Goal: Check status: Check status

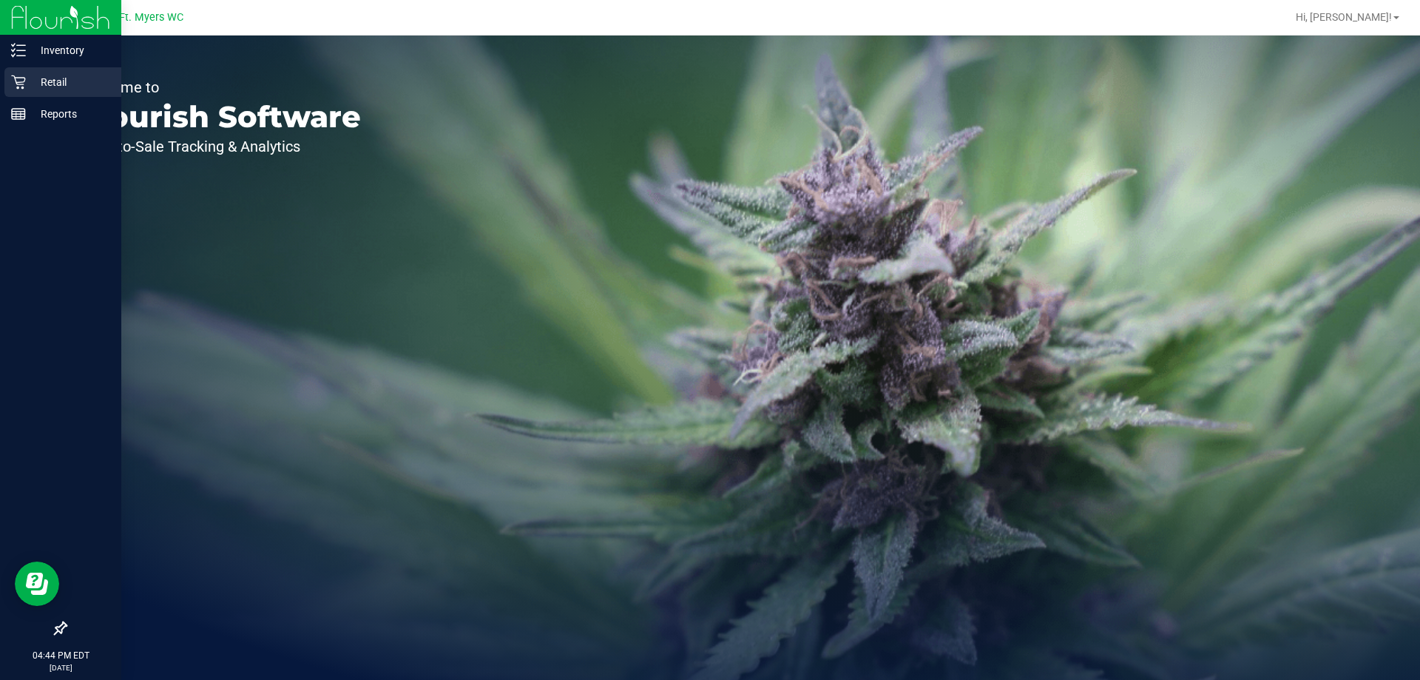
click at [6, 77] on div "Retail" at bounding box center [62, 82] width 117 height 30
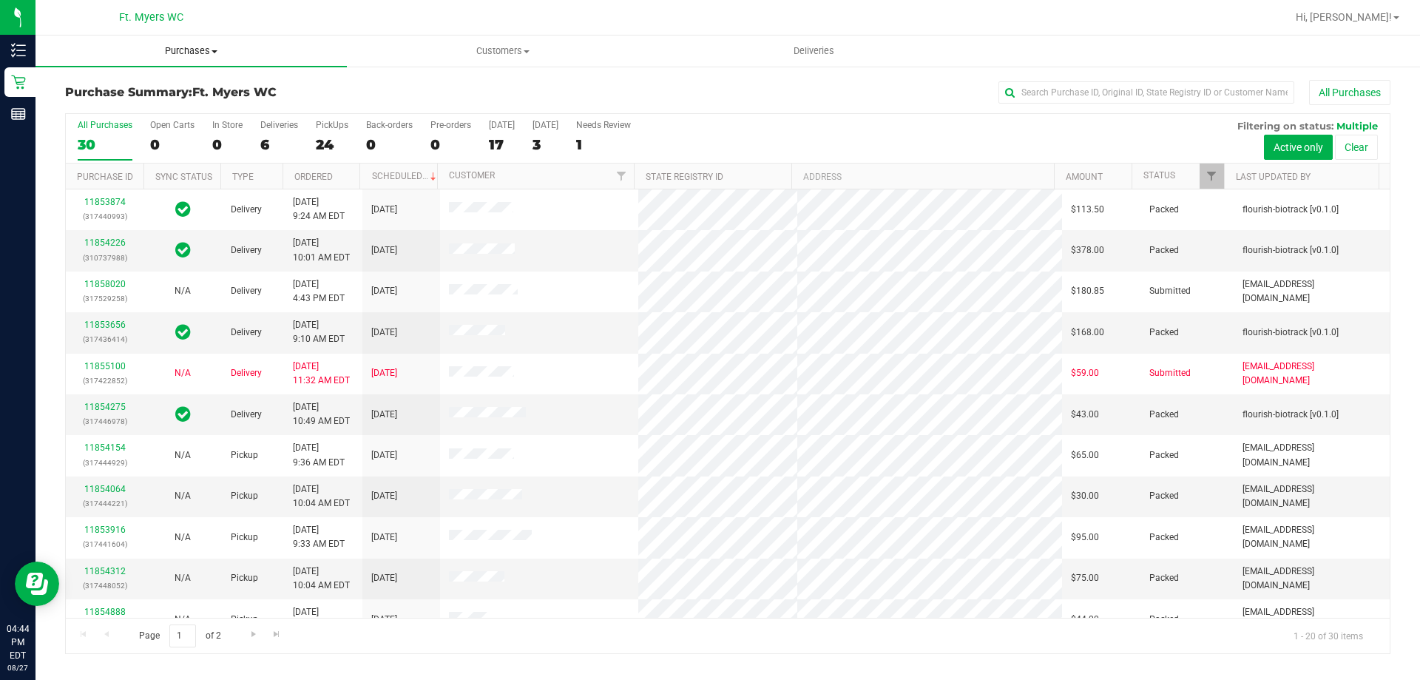
click at [216, 47] on span "Purchases" at bounding box center [190, 50] width 311 height 13
click at [166, 104] on li "Fulfillment" at bounding box center [190, 107] width 311 height 18
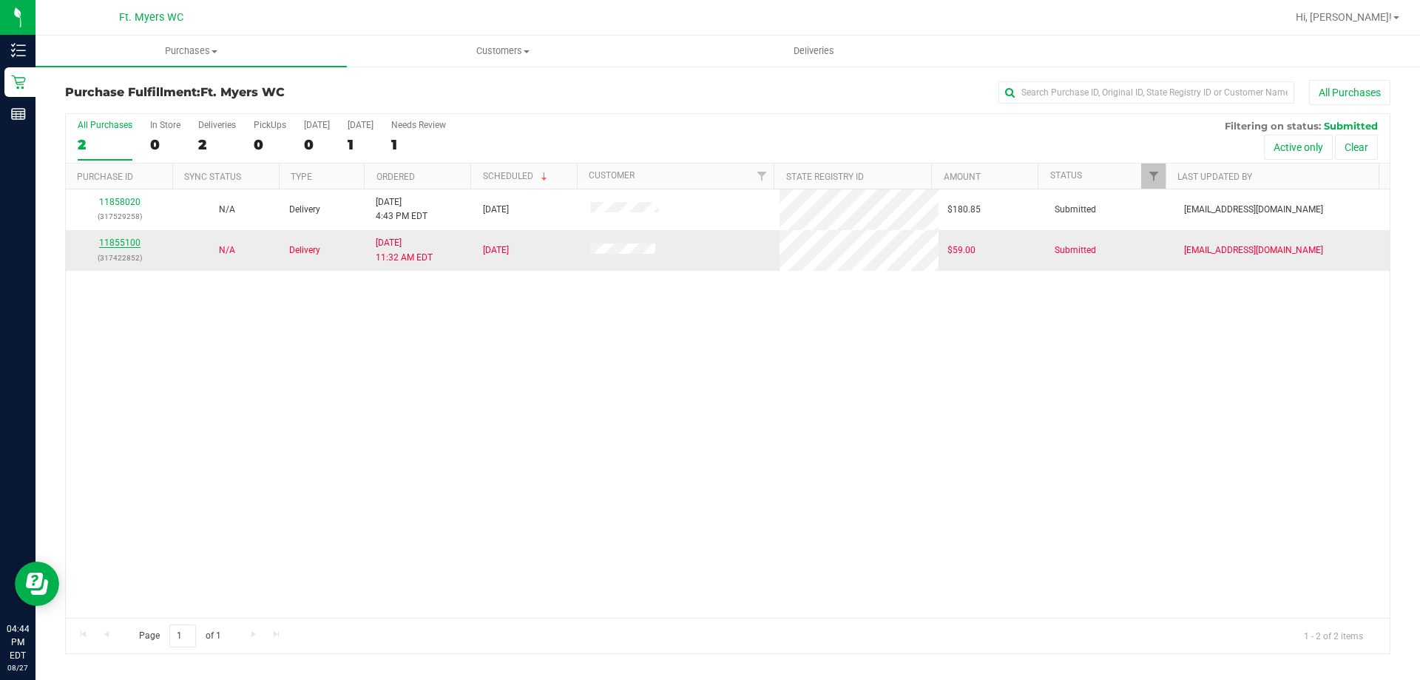
click at [121, 244] on link "11855100" at bounding box center [119, 242] width 41 height 10
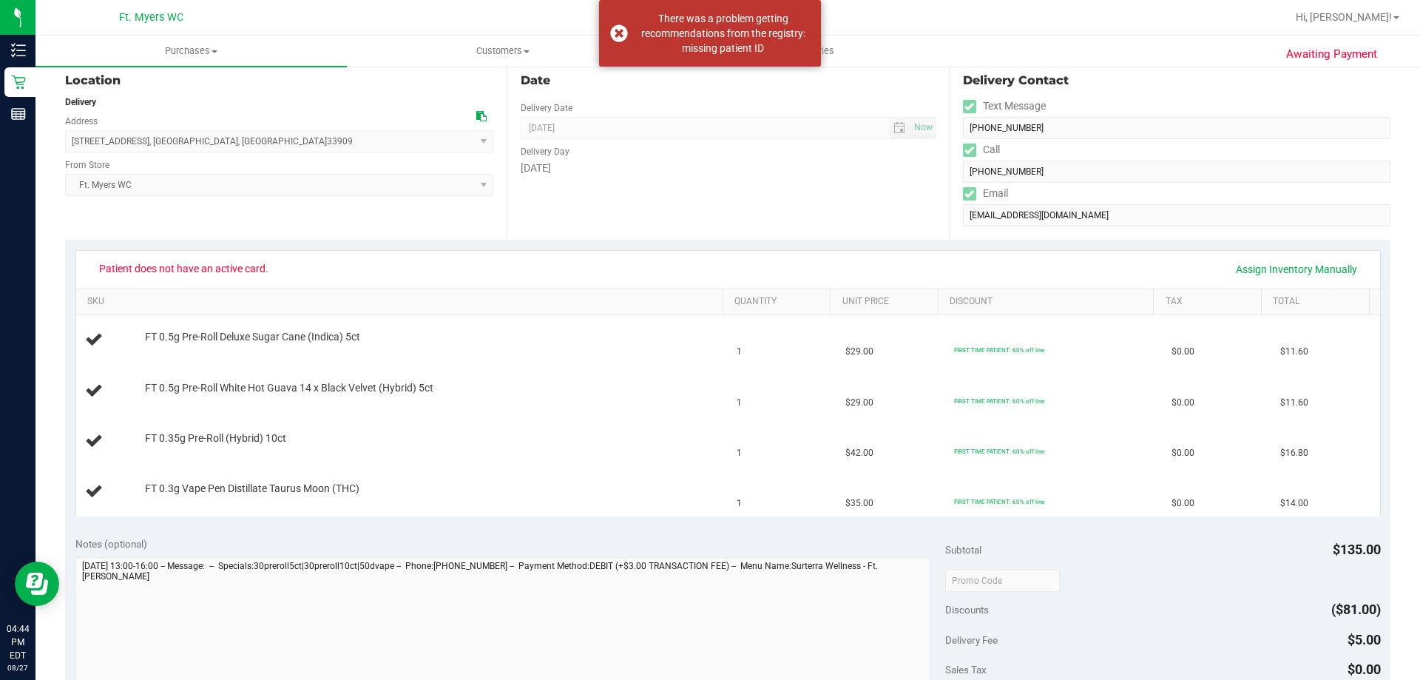
scroll to position [55, 0]
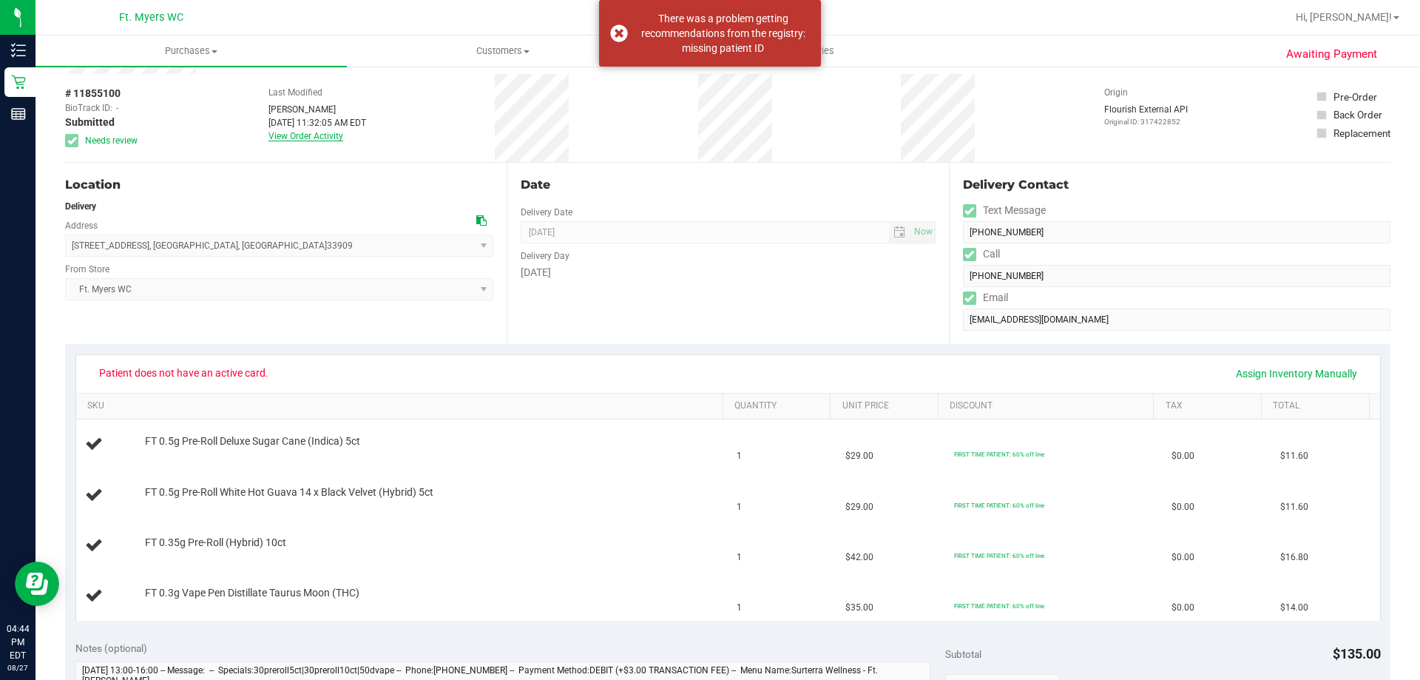
click at [331, 134] on link "View Order Activity" at bounding box center [305, 136] width 75 height 10
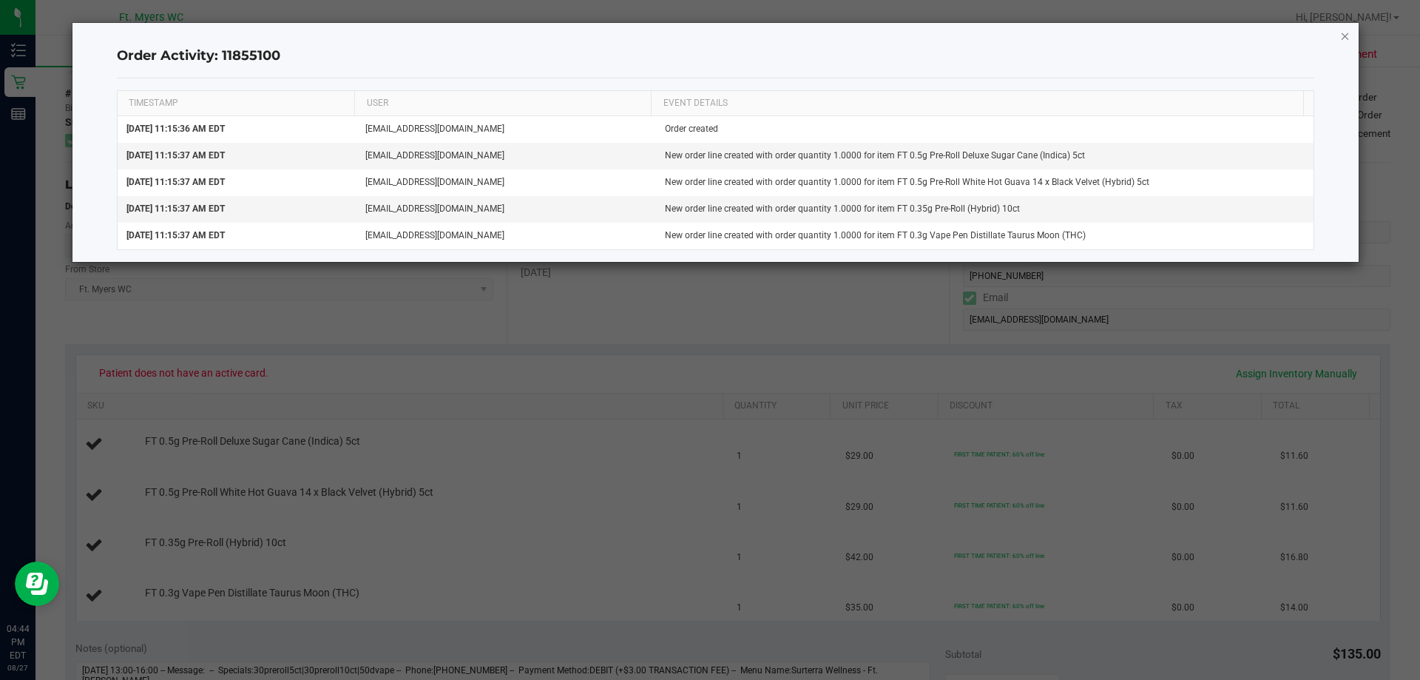
click at [1346, 35] on icon "button" at bounding box center [1345, 36] width 10 height 18
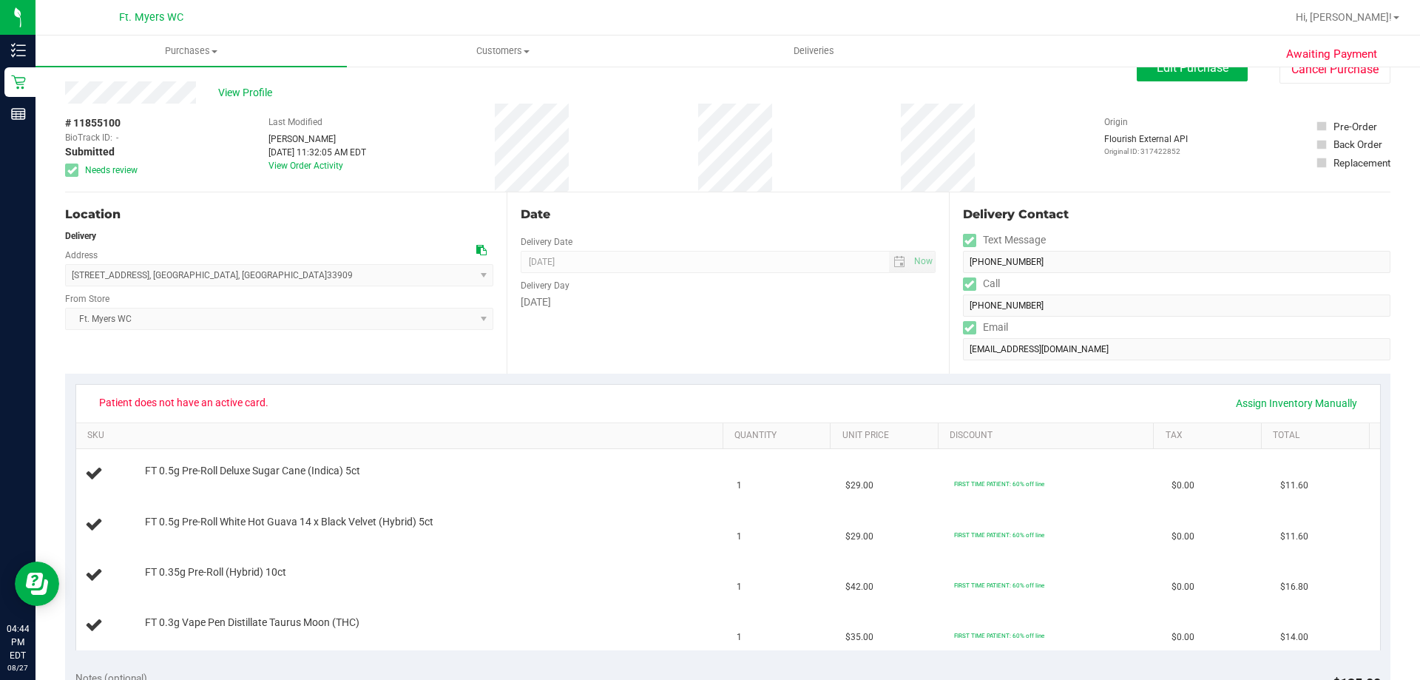
scroll to position [0, 0]
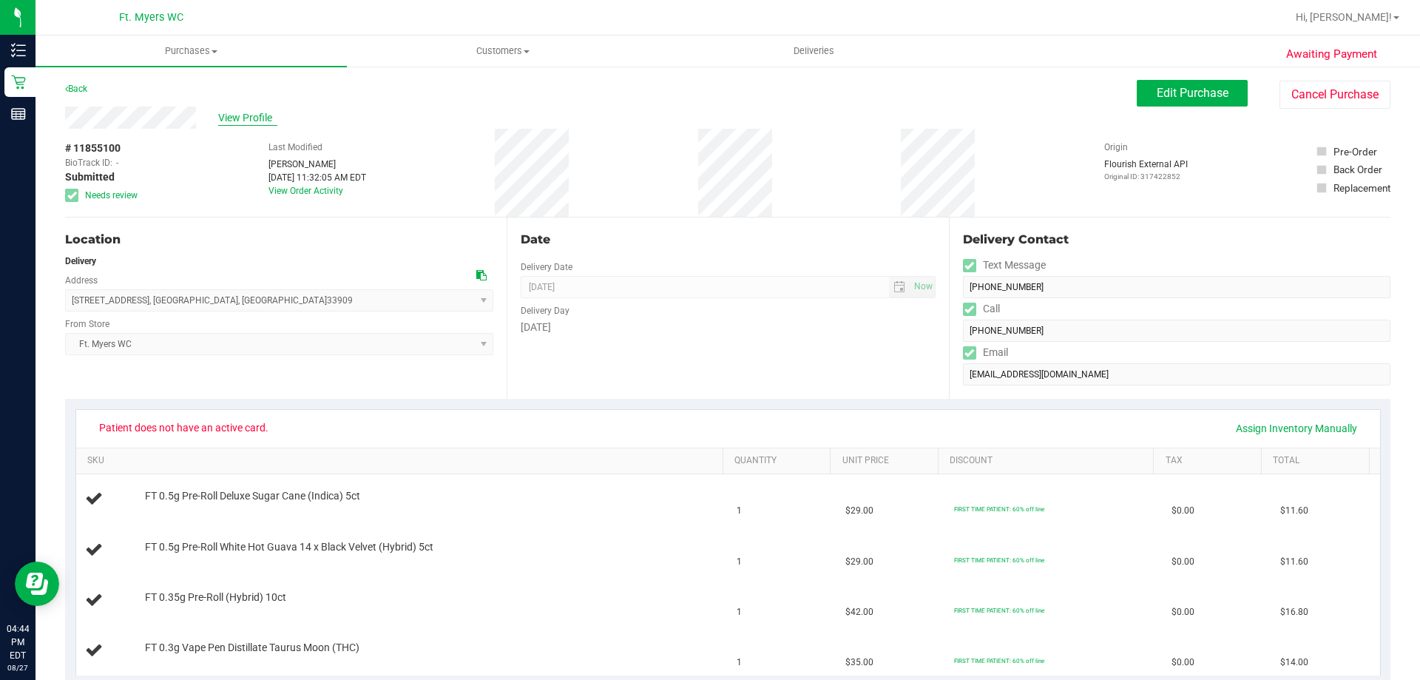
click at [244, 121] on span "View Profile" at bounding box center [247, 118] width 59 height 16
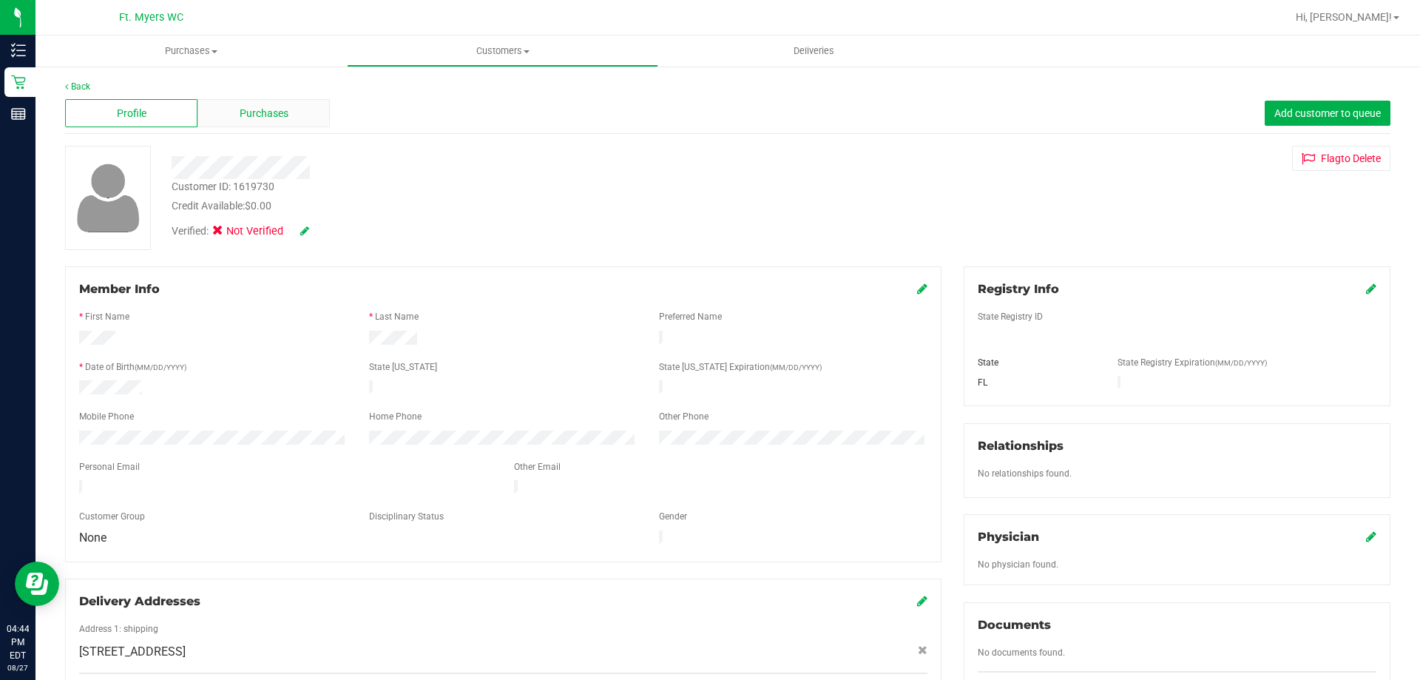
click at [244, 121] on span "Purchases" at bounding box center [264, 114] width 49 height 16
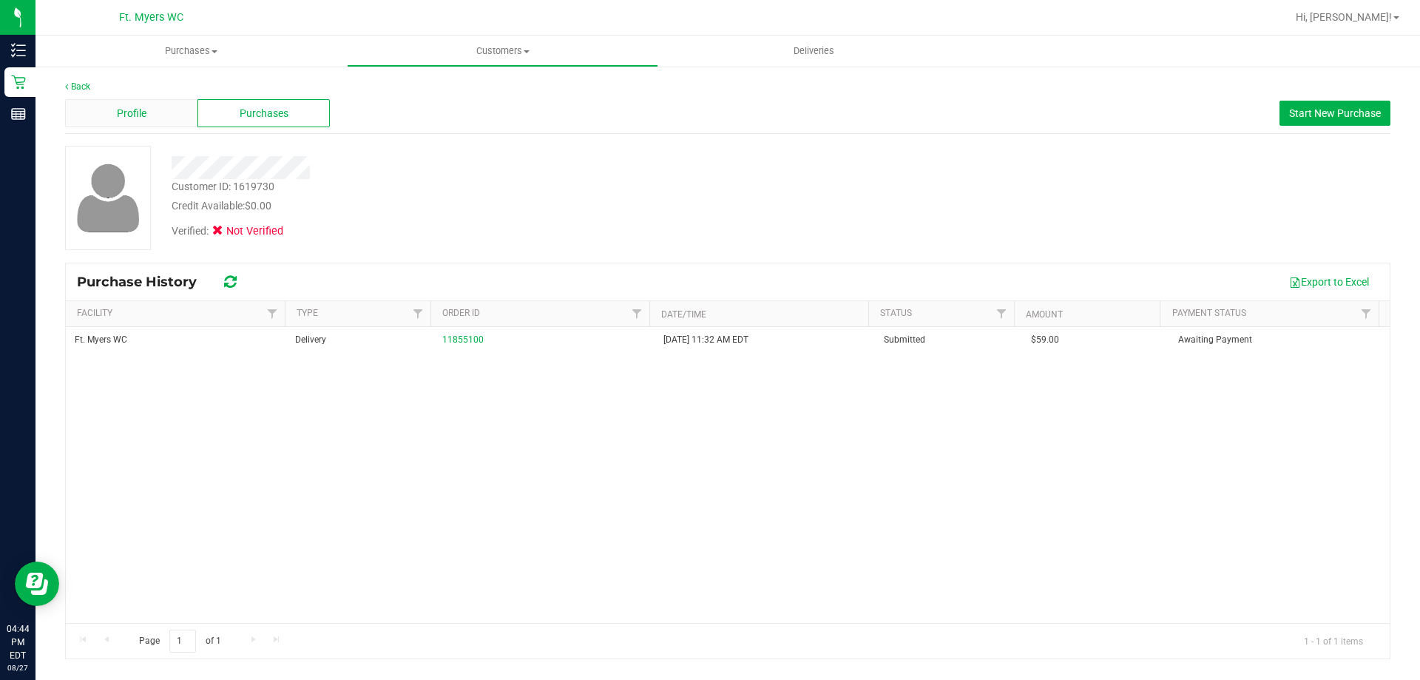
click at [124, 114] on span "Profile" at bounding box center [132, 114] width 30 height 16
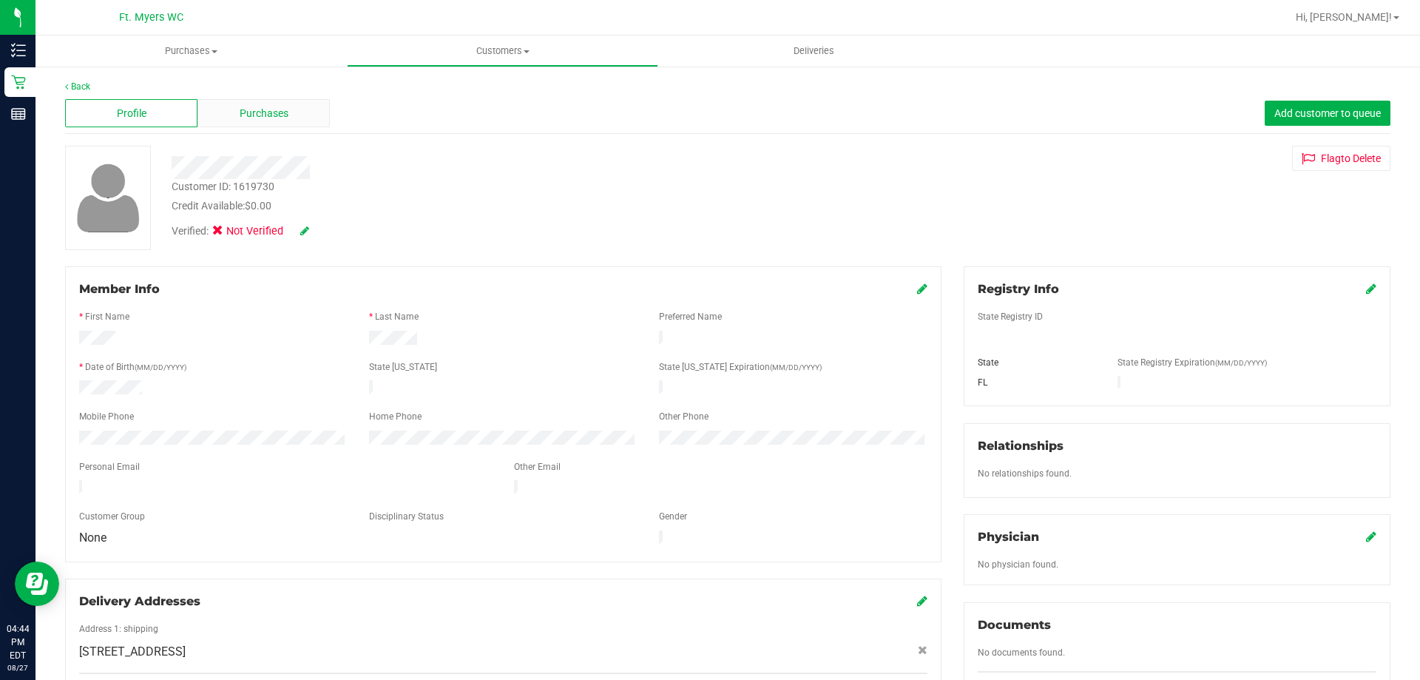
click at [217, 113] on div "Purchases" at bounding box center [263, 113] width 132 height 28
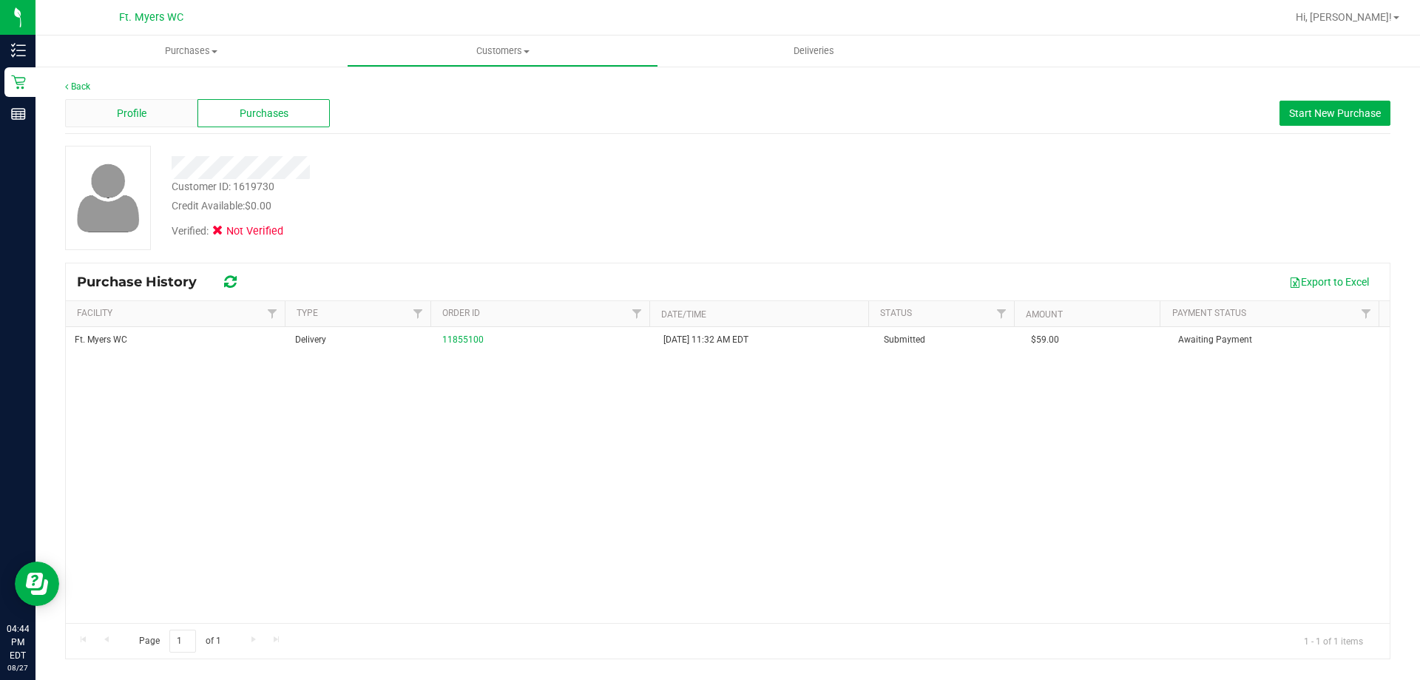
click at [151, 123] on div "Profile" at bounding box center [131, 113] width 132 height 28
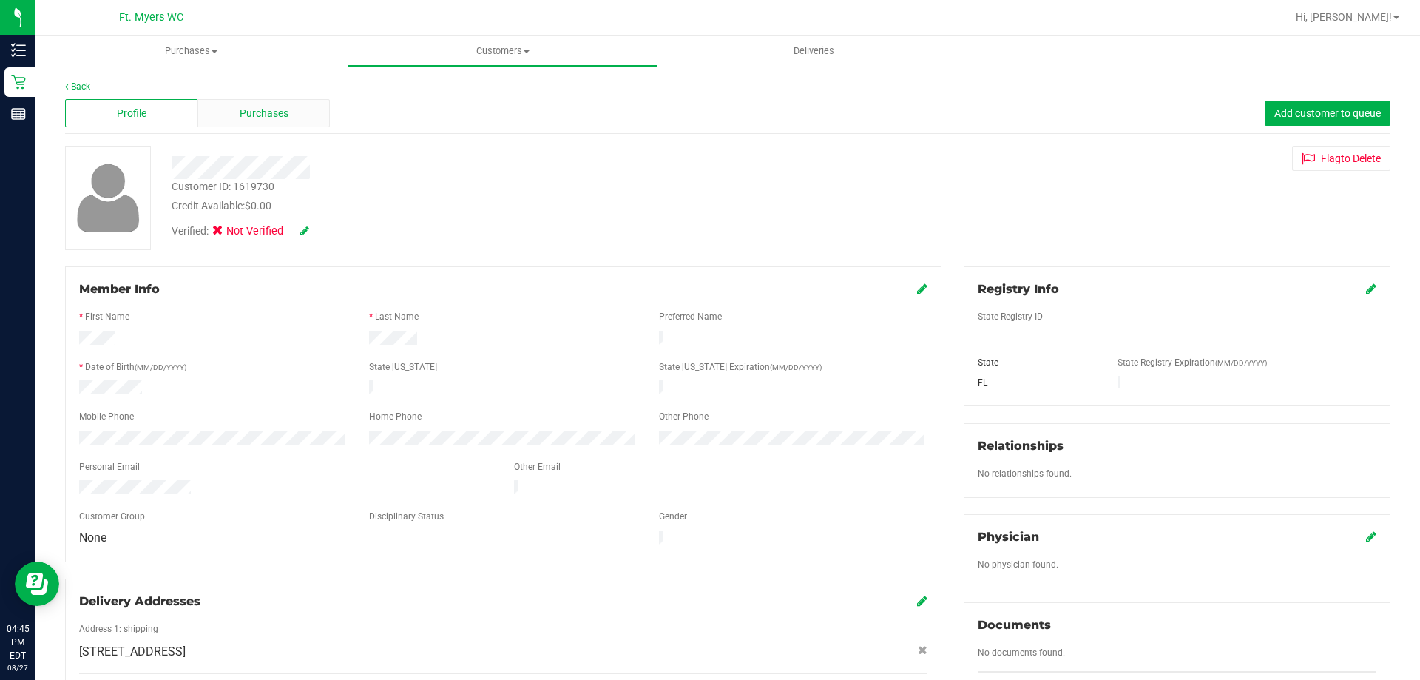
click at [295, 121] on div "Purchases" at bounding box center [263, 113] width 132 height 28
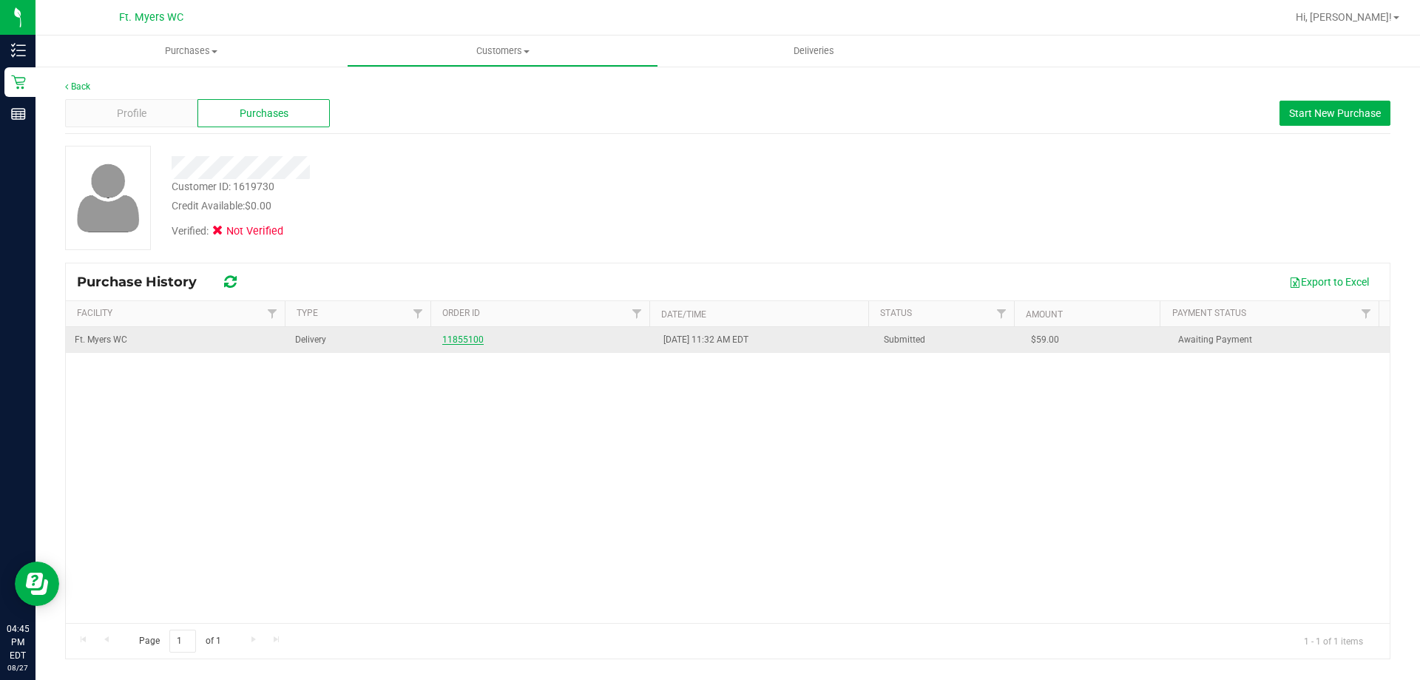
click at [469, 341] on link "11855100" at bounding box center [462, 339] width 41 height 10
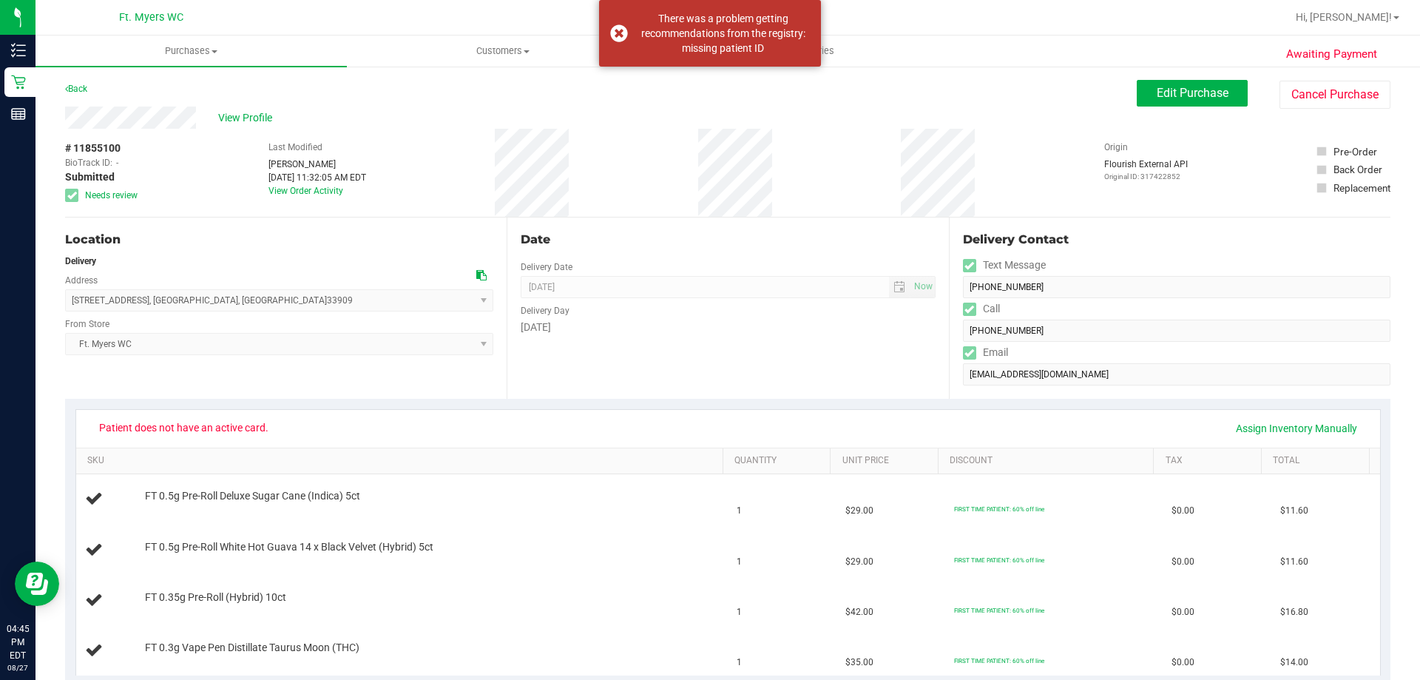
click at [242, 106] on div "View Profile" at bounding box center [600, 117] width 1071 height 22
click at [248, 120] on span "View Profile" at bounding box center [247, 118] width 59 height 16
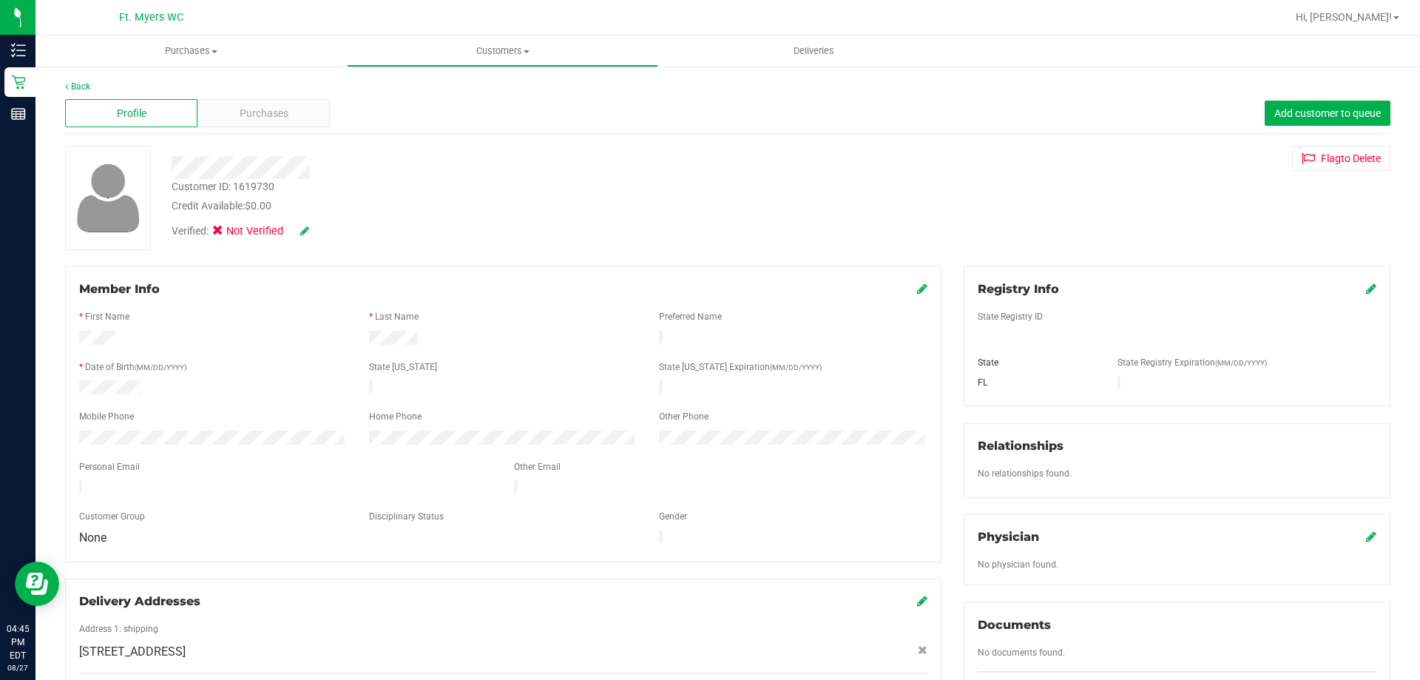
click at [248, 183] on div "Customer ID: 1619730" at bounding box center [223, 187] width 103 height 16
copy div "1619730"
click at [282, 109] on span "Purchases" at bounding box center [264, 114] width 49 height 16
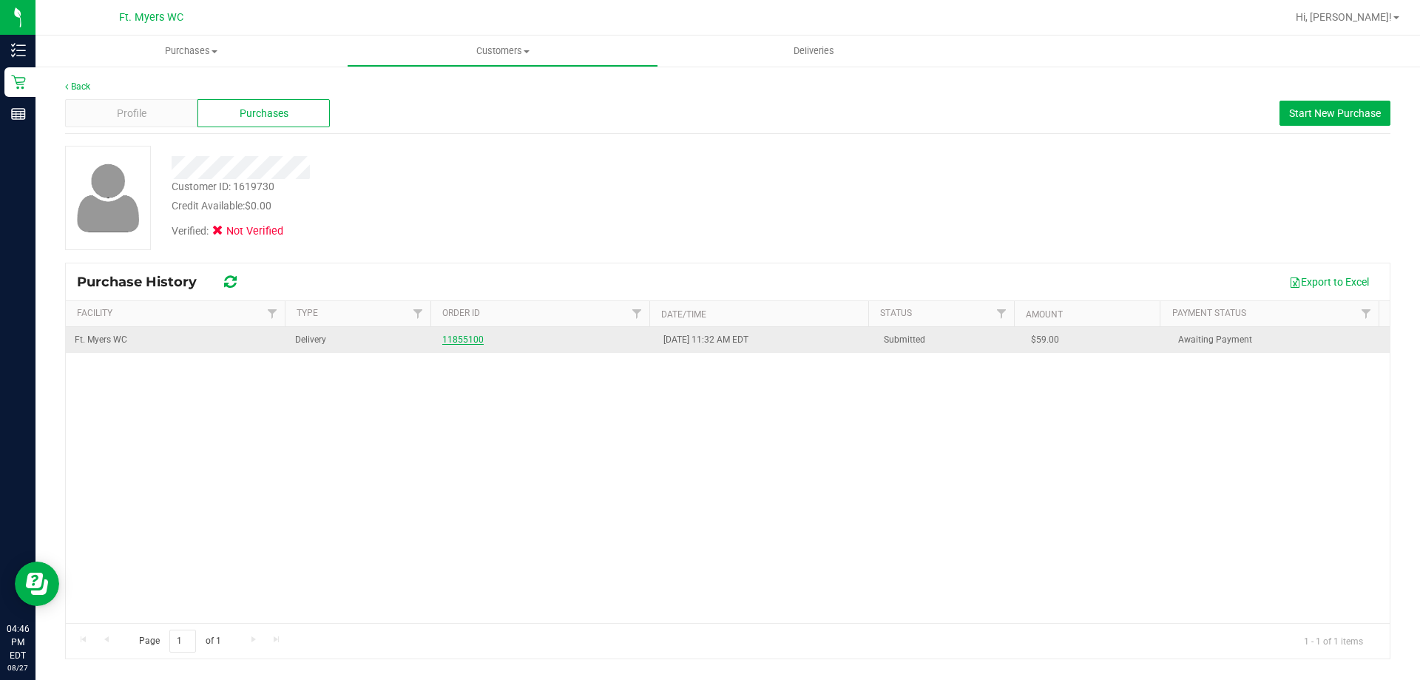
click at [458, 339] on link "11855100" at bounding box center [462, 339] width 41 height 10
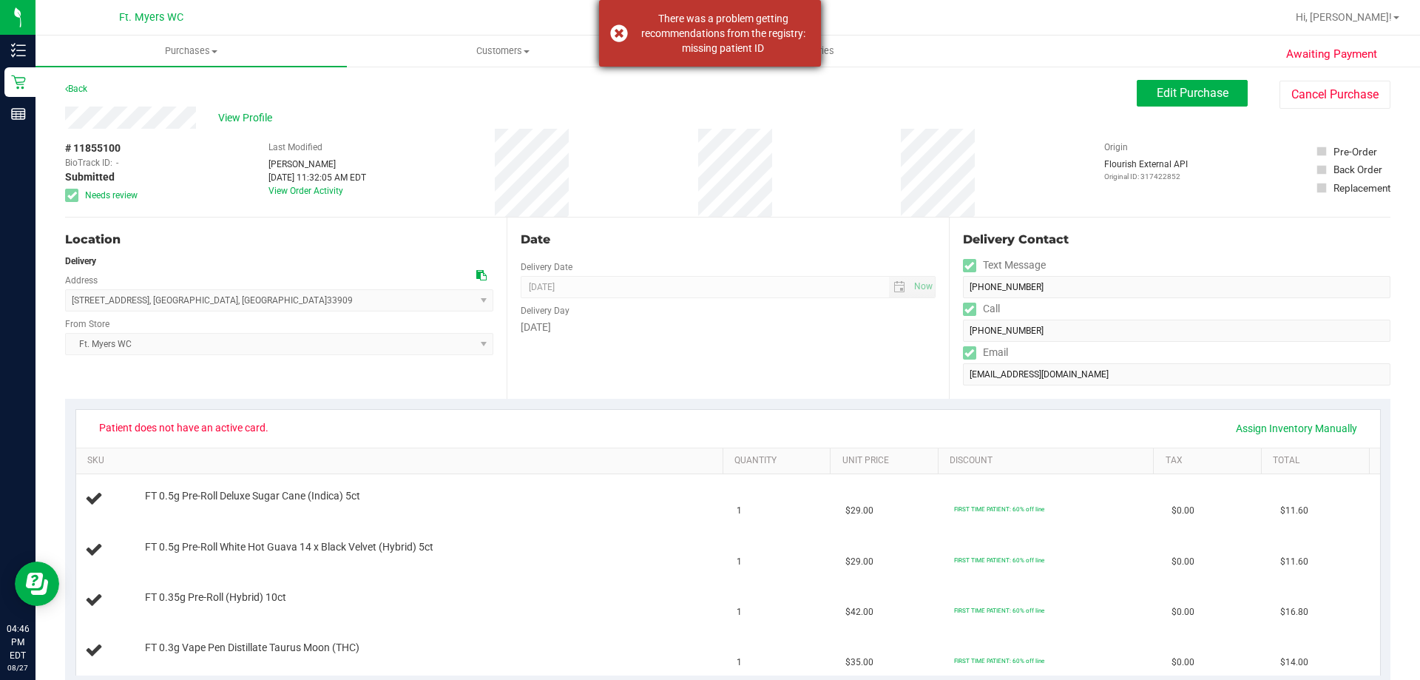
click at [614, 19] on div "There was a problem getting recommendations from the registry: missing patient …" at bounding box center [710, 33] width 222 height 67
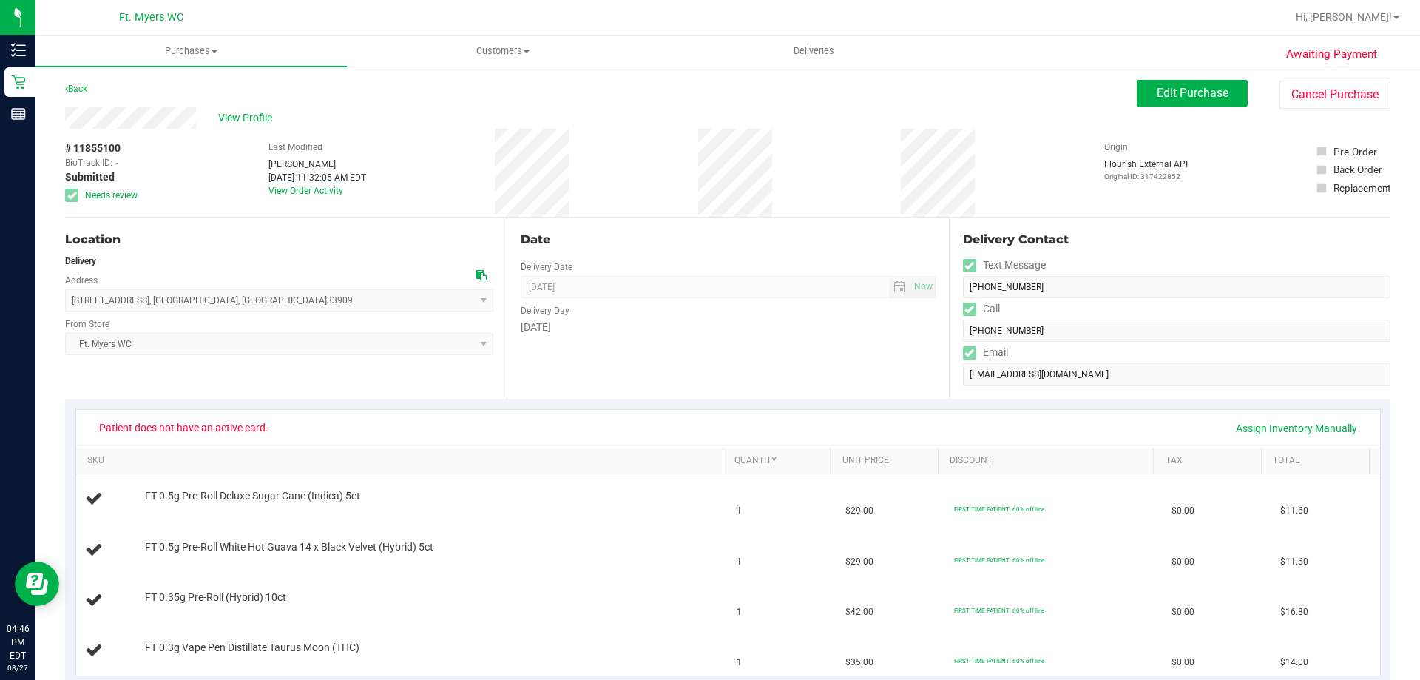
drag, startPoint x: 868, startPoint y: 126, endPoint x: 1215, endPoint y: 198, distance: 354.1
click at [1215, 198] on div "View Profile # 11855100 BioTrack ID: - Submitted Needs review Last Modified Liz…" at bounding box center [727, 161] width 1325 height 111
click at [803, 198] on div "# 11855100 BioTrack ID: - Submitted Needs review Last Modified Liz Greenwood Au…" at bounding box center [727, 173] width 1325 height 88
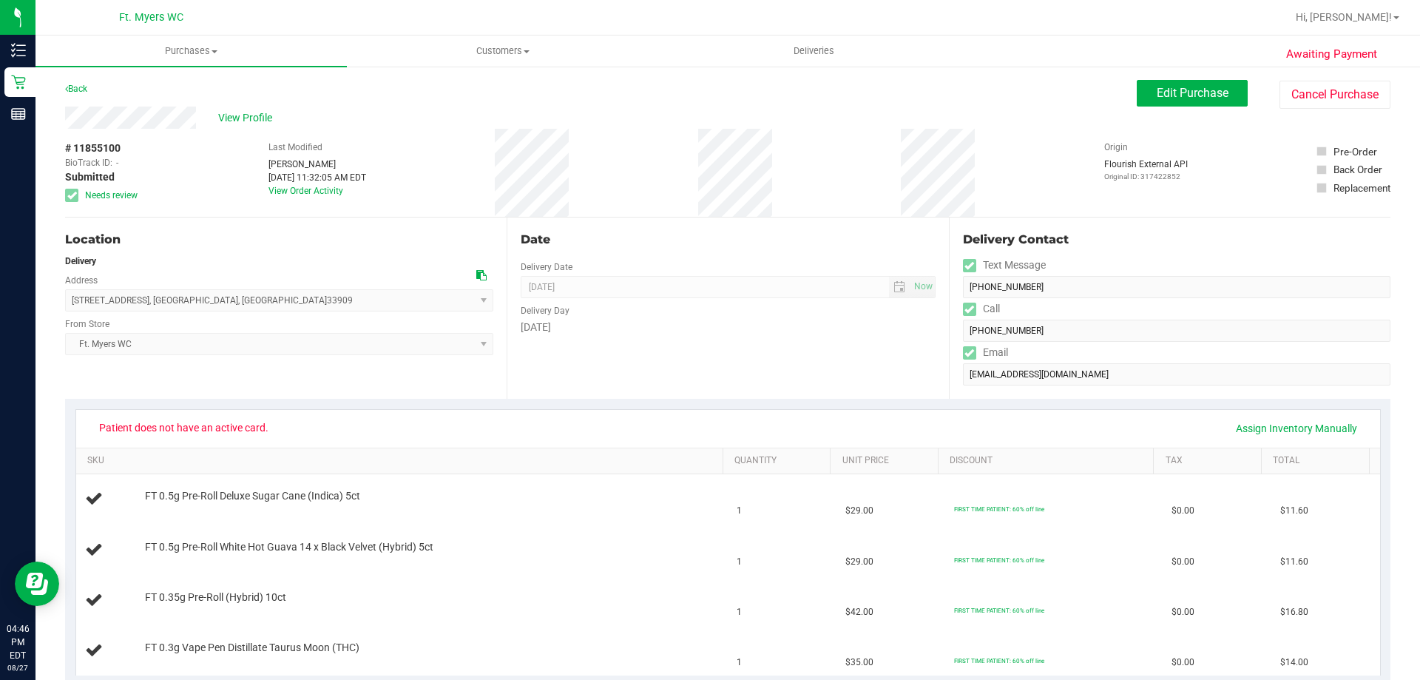
click at [803, 198] on div "# 11855100 BioTrack ID: - Submitted Needs review Last Modified Liz Greenwood Au…" at bounding box center [727, 173] width 1325 height 88
click at [635, 199] on div "# 11855100 BioTrack ID: - Submitted Needs review Last Modified Liz Greenwood Au…" at bounding box center [727, 173] width 1325 height 88
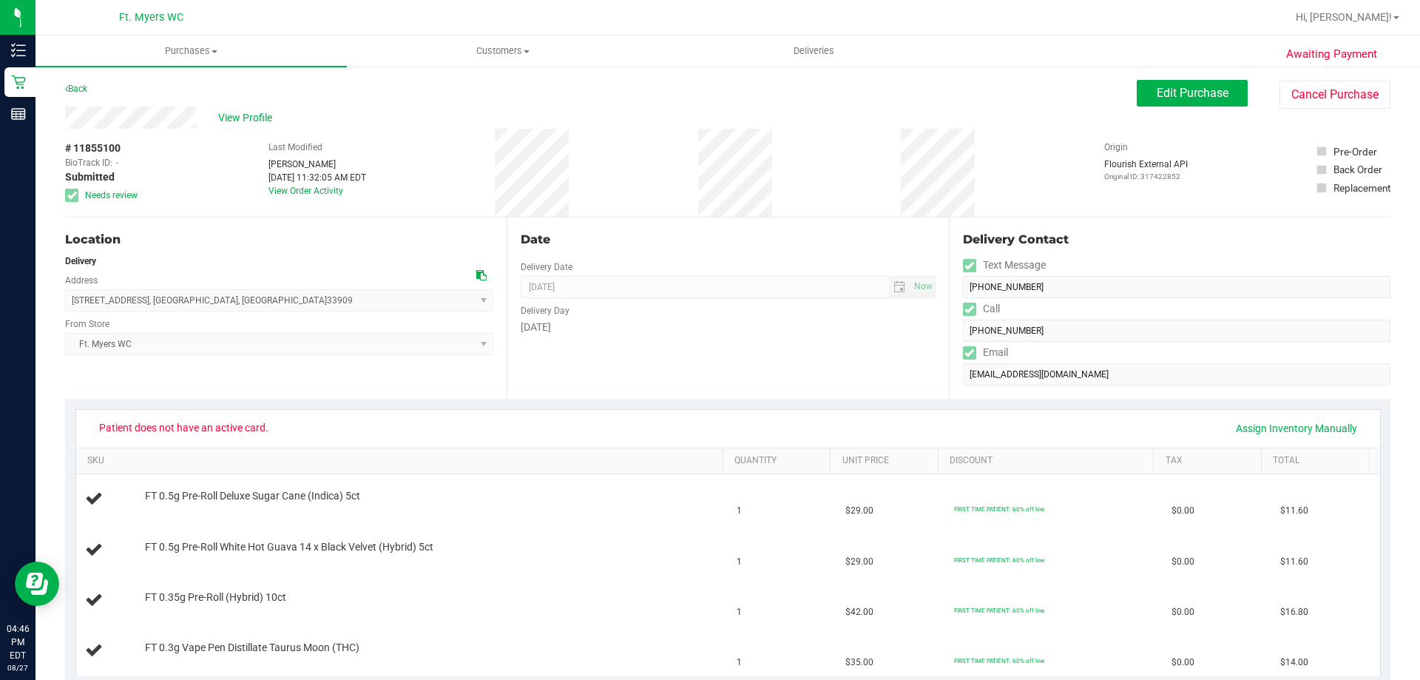
click at [635, 199] on div "# 11855100 BioTrack ID: - Submitted Needs review Last Modified Liz Greenwood Au…" at bounding box center [727, 173] width 1325 height 88
click at [85, 92] on link "Back" at bounding box center [76, 89] width 22 height 10
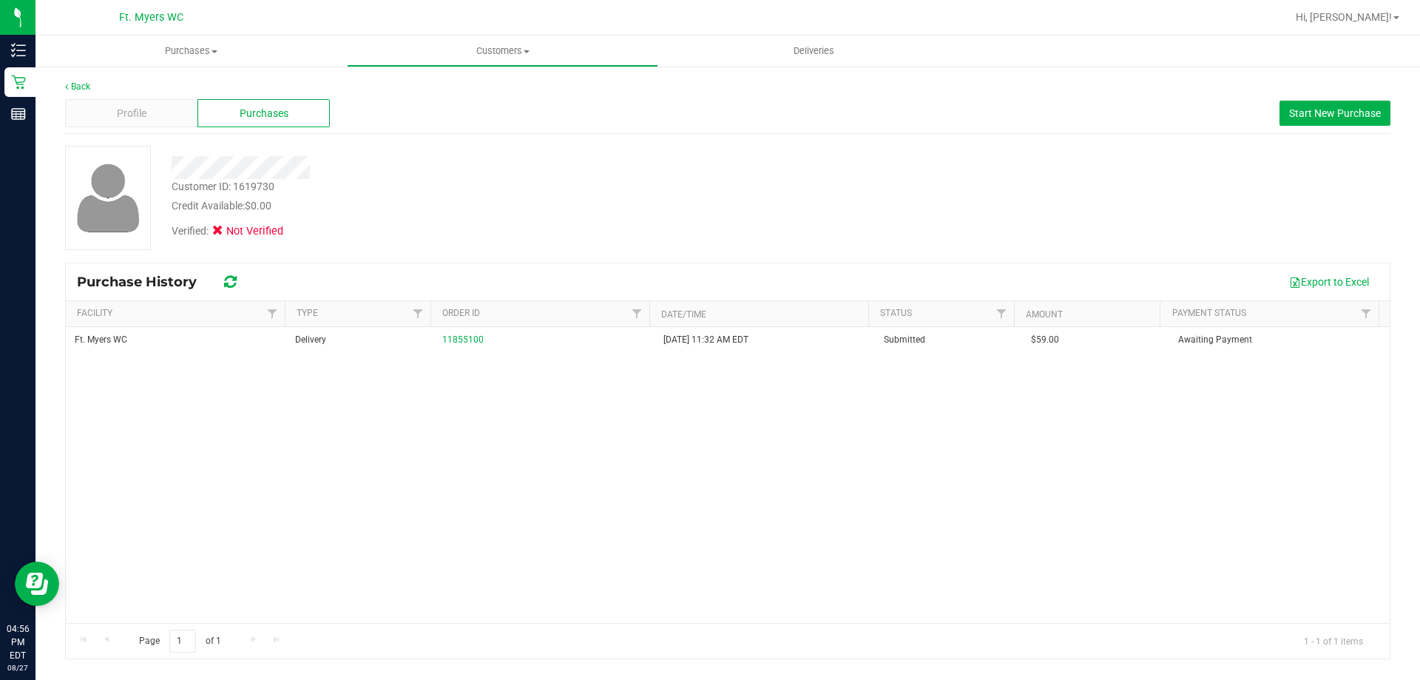
click at [523, 173] on div at bounding box center [497, 167] width 674 height 23
click at [133, 113] on span "Profile" at bounding box center [132, 114] width 30 height 16
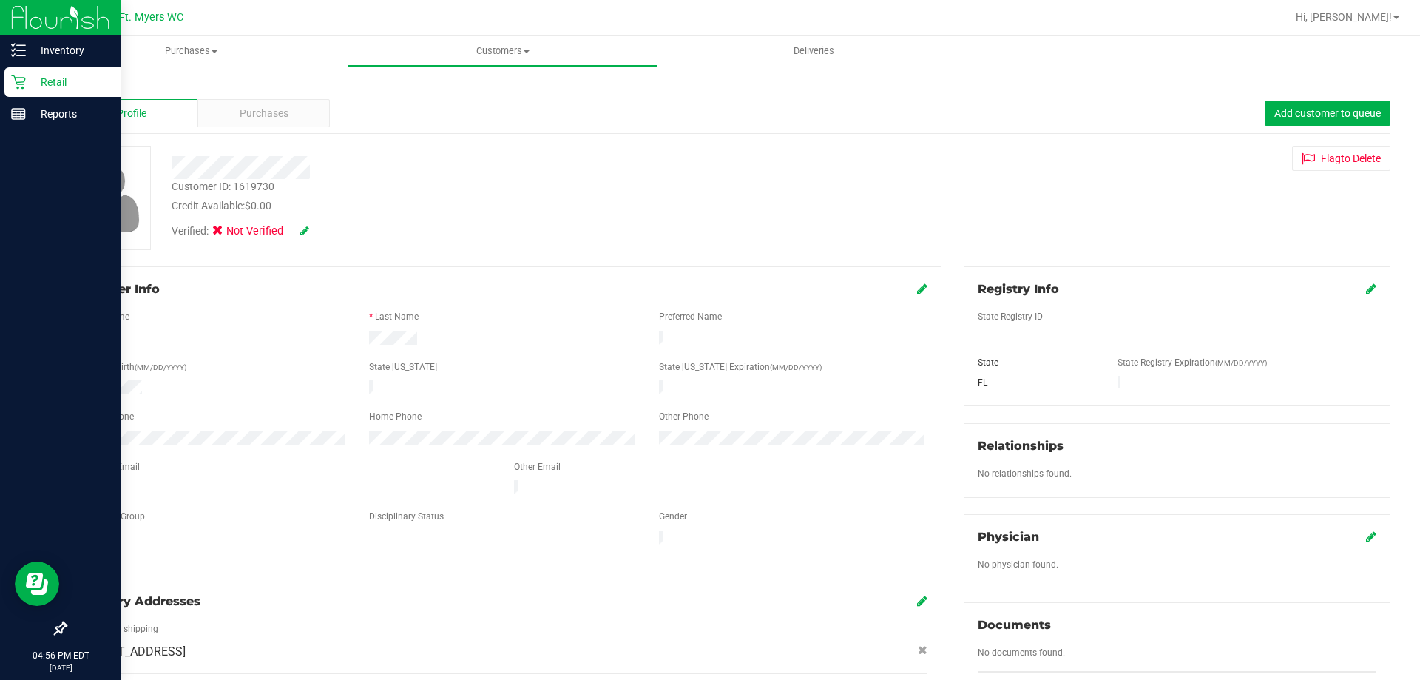
click at [42, 76] on p "Retail" at bounding box center [70, 82] width 89 height 18
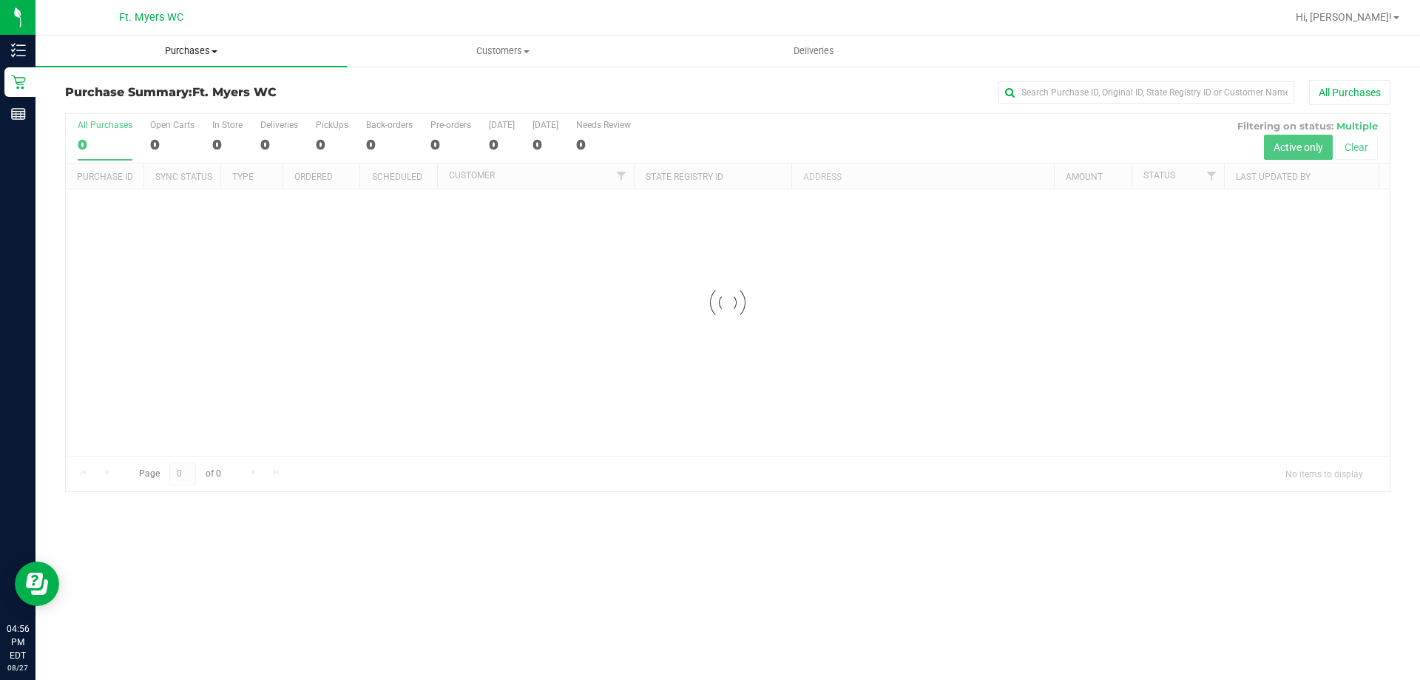
click at [195, 47] on span "Purchases" at bounding box center [190, 50] width 311 height 13
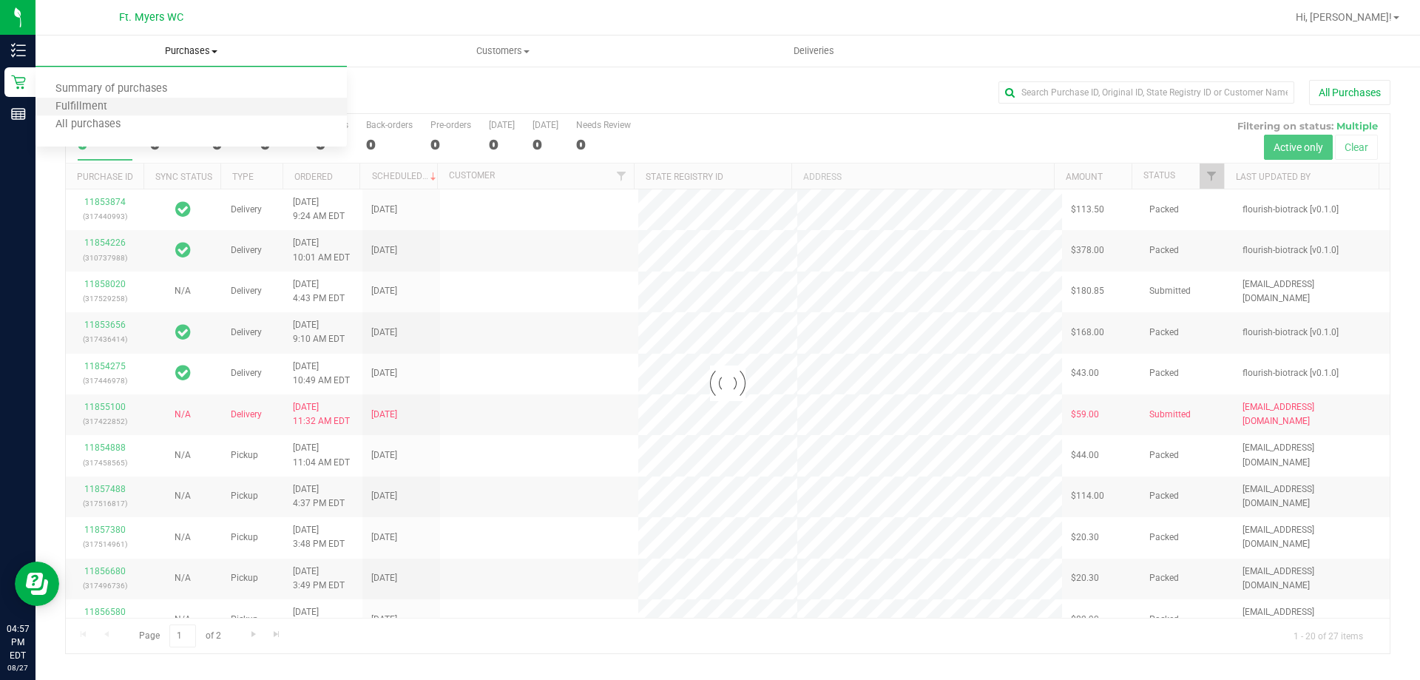
click at [181, 102] on li "Fulfillment" at bounding box center [190, 107] width 311 height 18
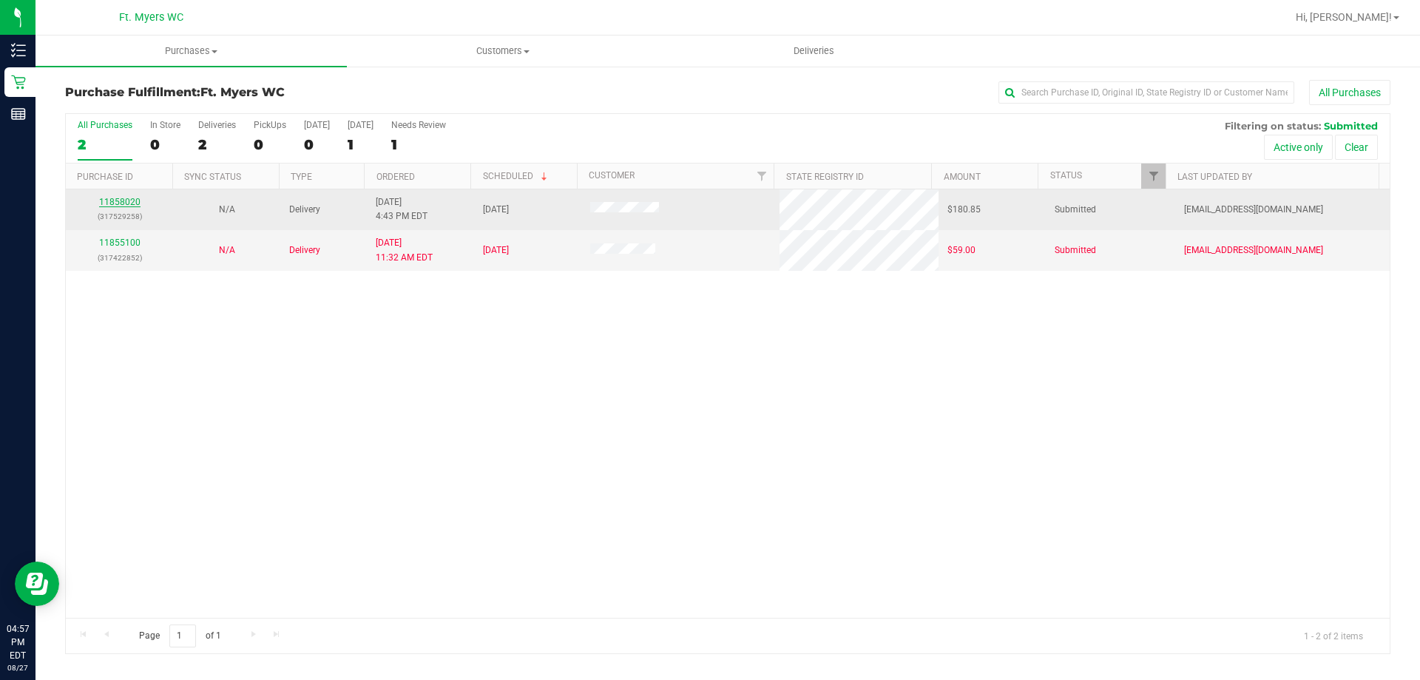
click at [116, 206] on link "11858020" at bounding box center [119, 202] width 41 height 10
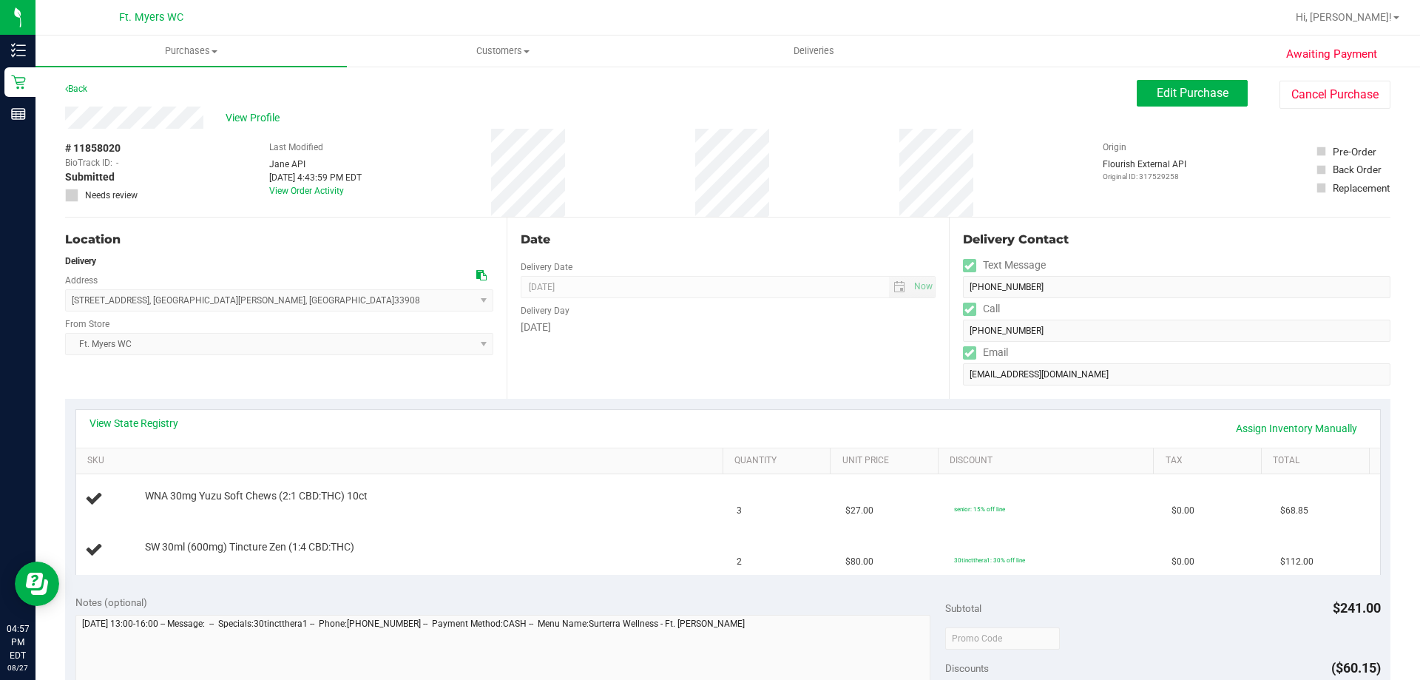
scroll to position [74, 0]
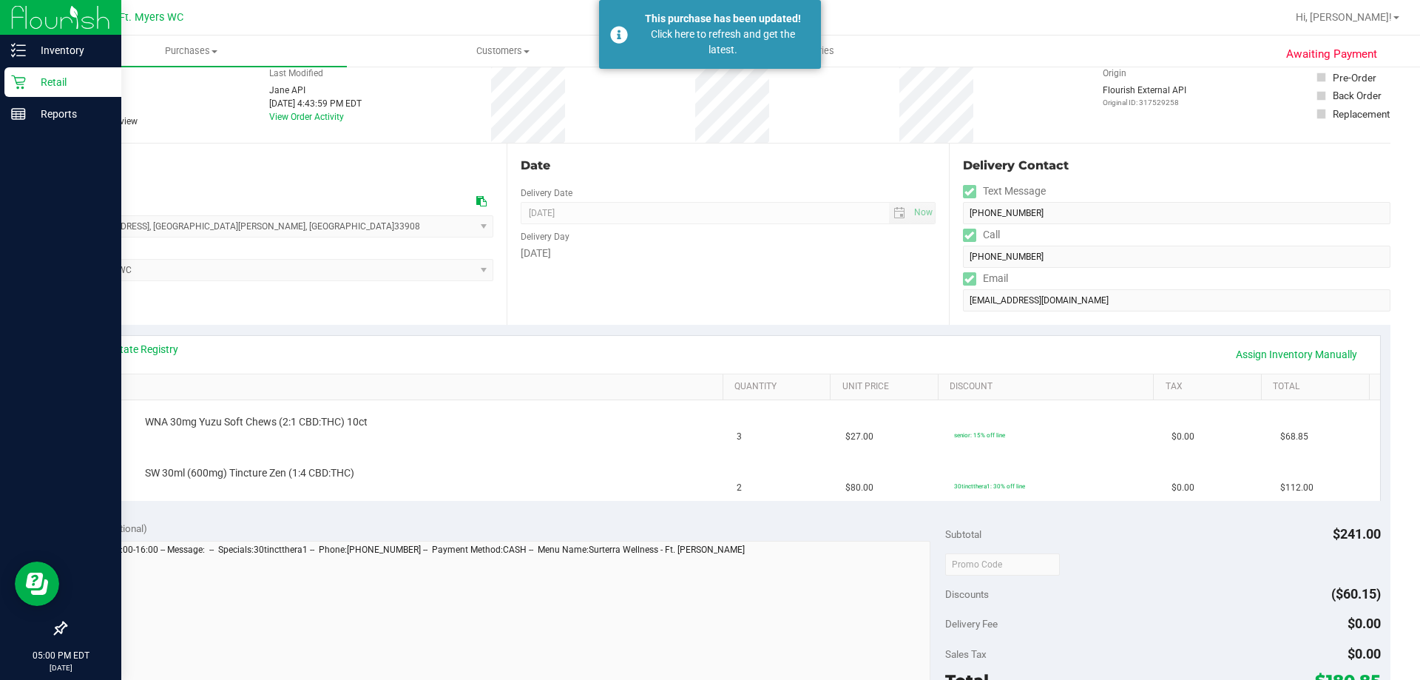
click at [55, 81] on p "Retail" at bounding box center [70, 82] width 89 height 18
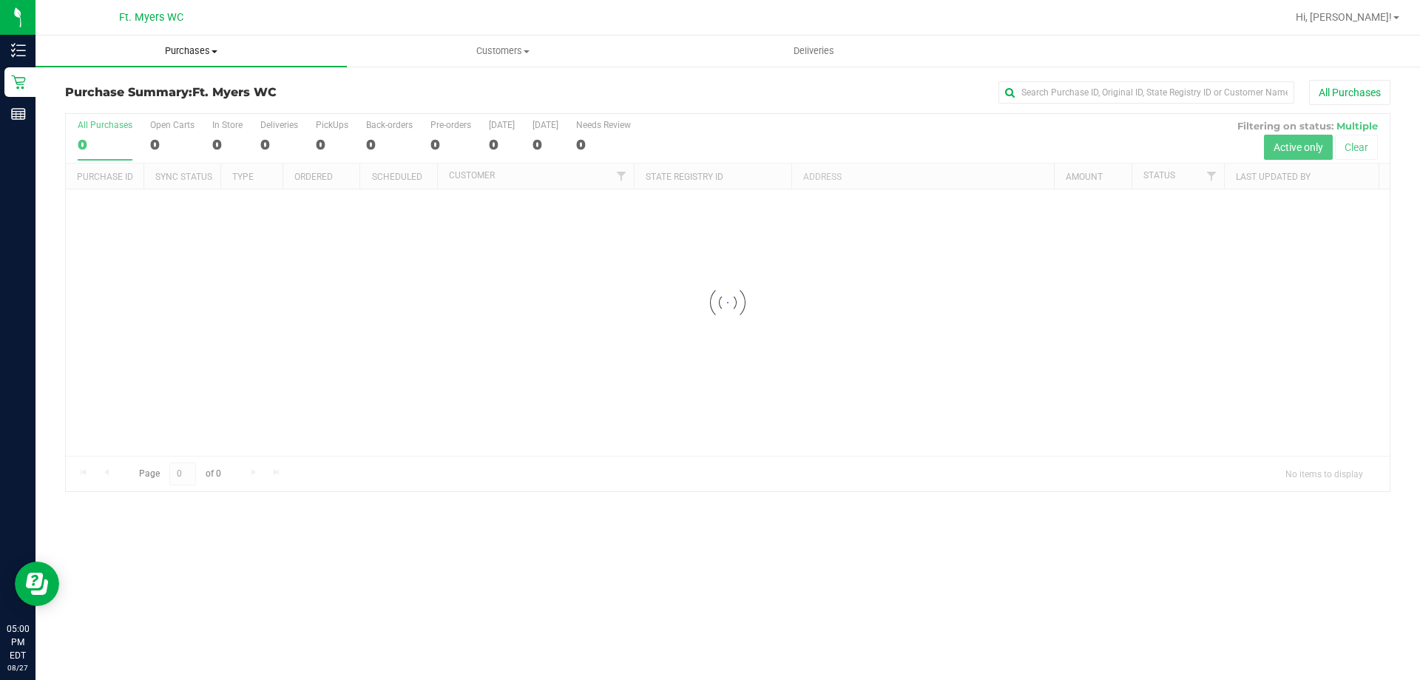
click at [183, 53] on span "Purchases" at bounding box center [190, 50] width 311 height 13
click at [157, 114] on li "Fulfillment" at bounding box center [190, 107] width 311 height 18
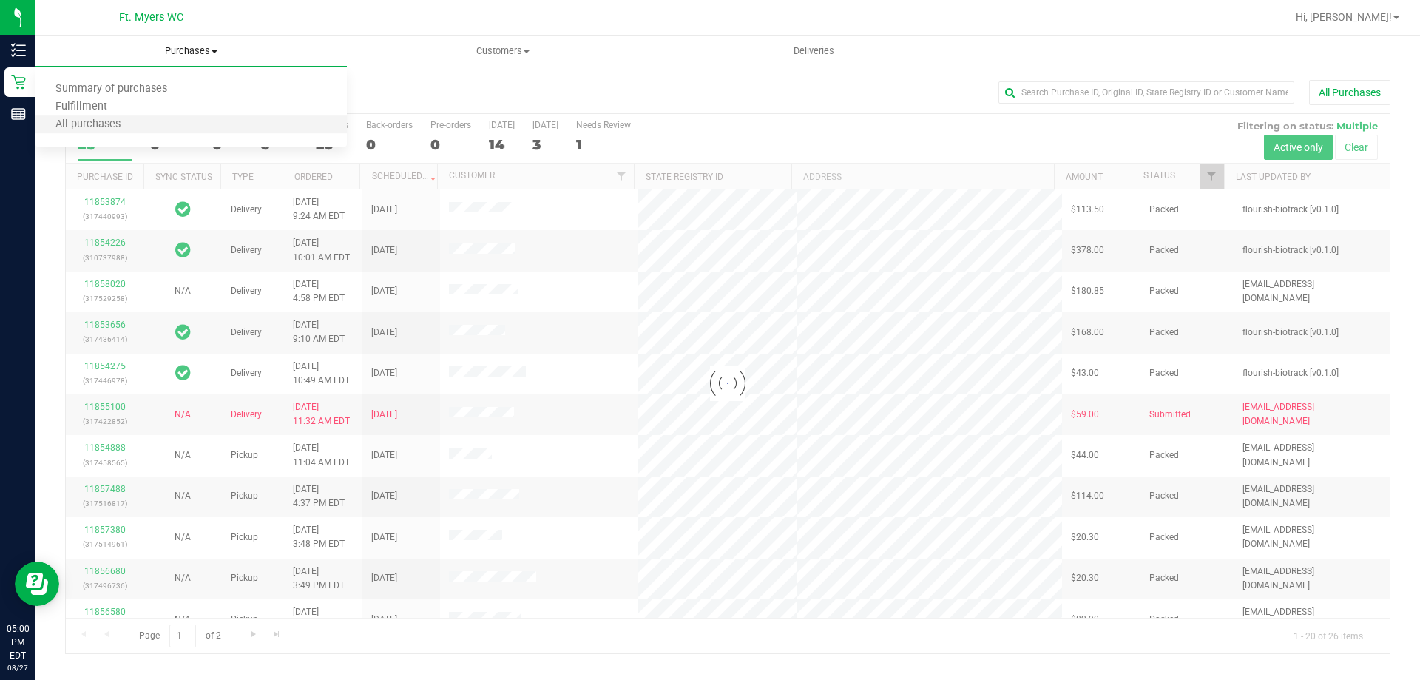
click at [160, 116] on li "All purchases" at bounding box center [190, 125] width 311 height 18
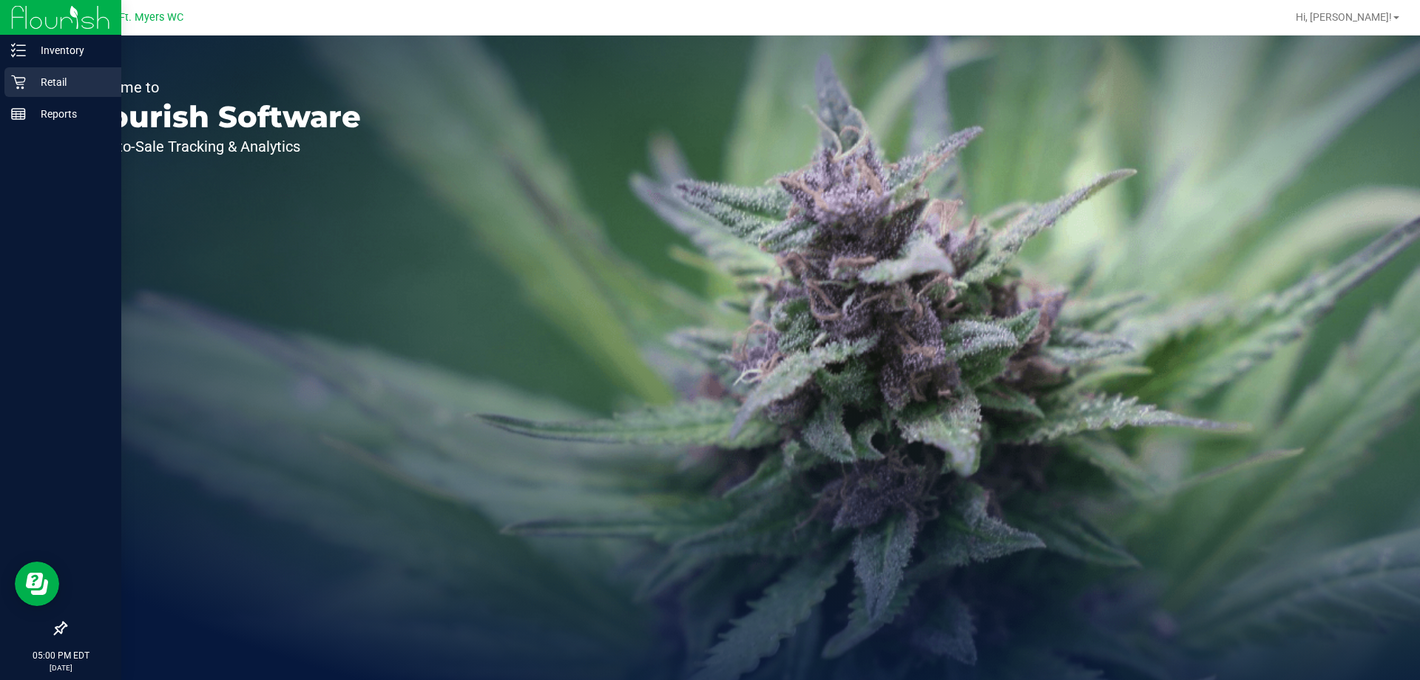
click at [82, 75] on p "Retail" at bounding box center [70, 82] width 89 height 18
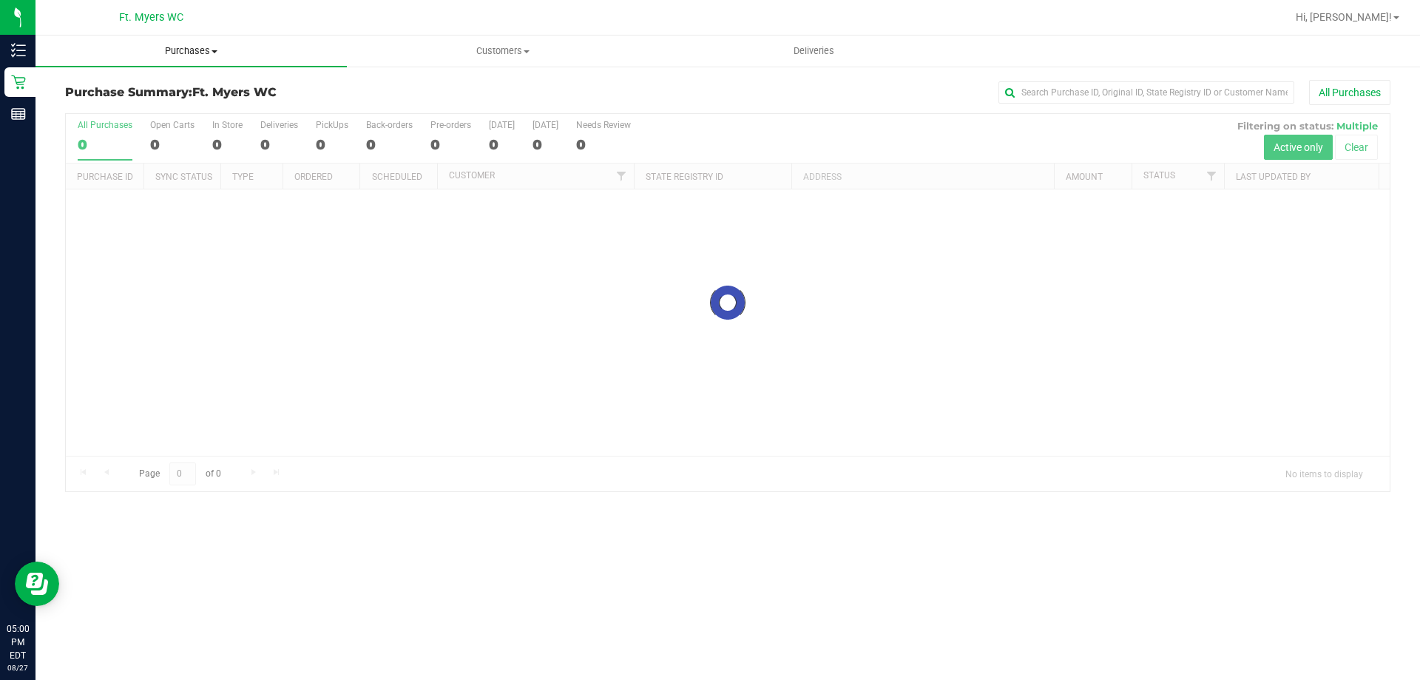
click at [177, 56] on span "Purchases" at bounding box center [190, 50] width 311 height 13
click at [160, 102] on li "Fulfillment" at bounding box center [190, 107] width 311 height 18
